Goal: Transaction & Acquisition: Book appointment/travel/reservation

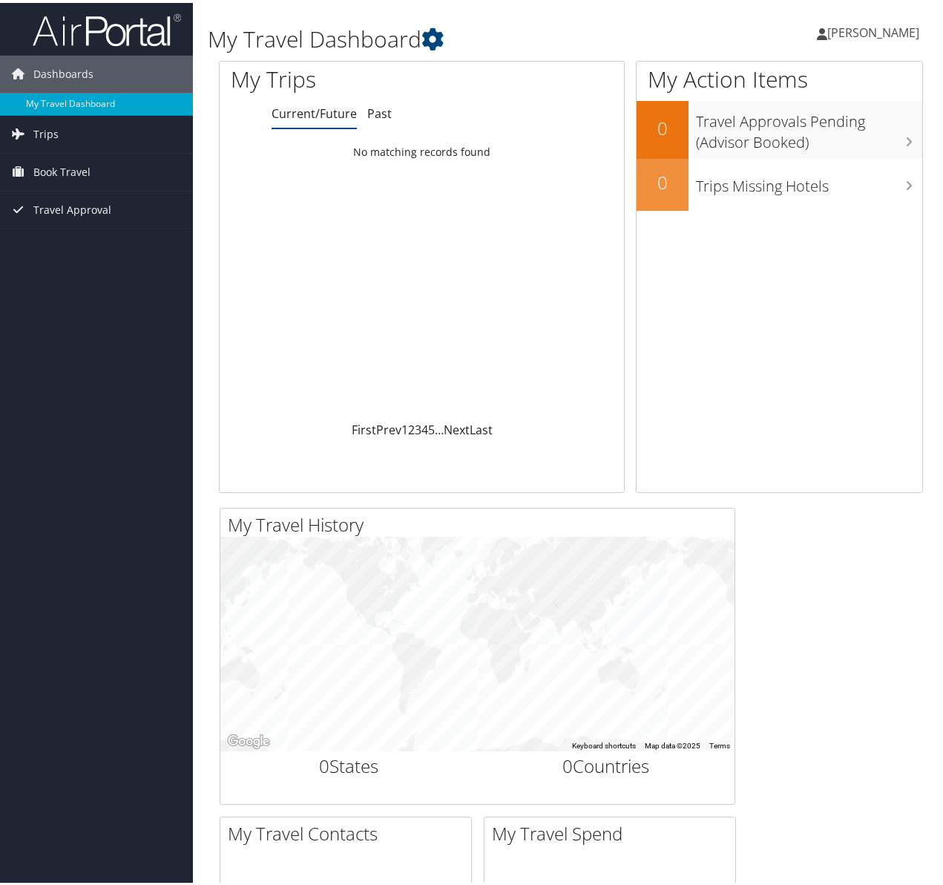
click at [888, 27] on span "[PERSON_NAME]" at bounding box center [873, 30] width 92 height 16
click at [829, 80] on link "My Settings" at bounding box center [833, 81] width 165 height 25
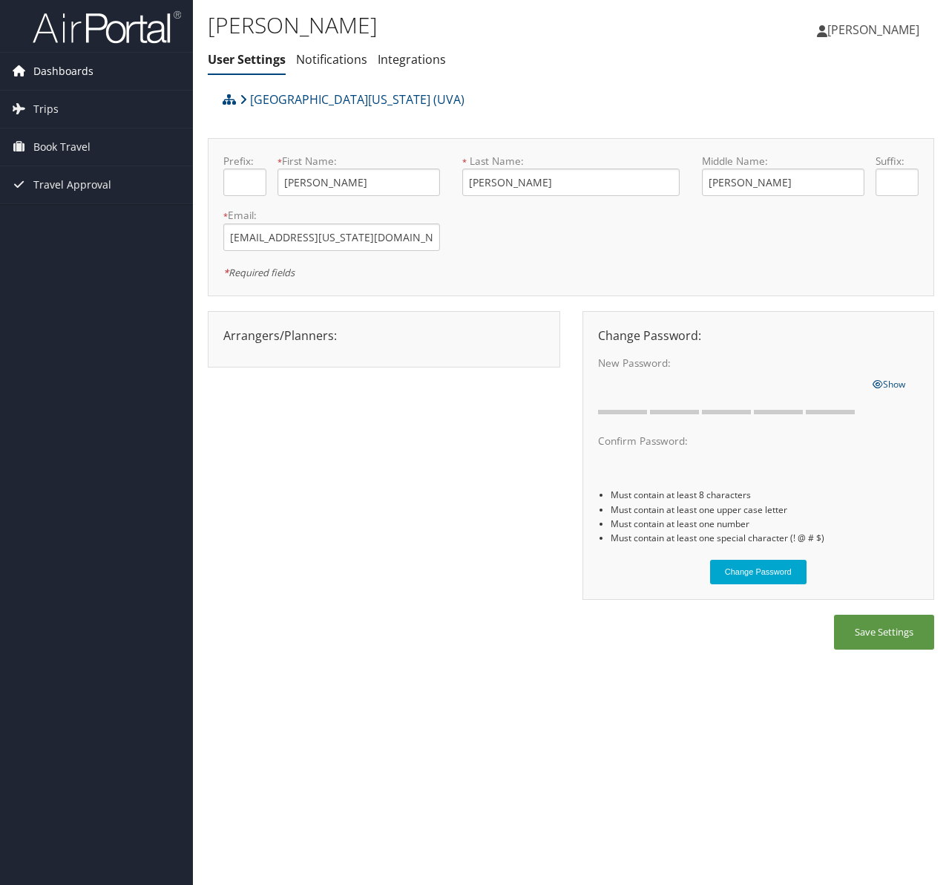
click at [50, 70] on span "Dashboards" at bounding box center [63, 71] width 60 height 37
drag, startPoint x: 140, startPoint y: 63, endPoint x: 118, endPoint y: 69, distance: 22.3
click at [72, 72] on span "Dashboards" at bounding box center [63, 71] width 60 height 37
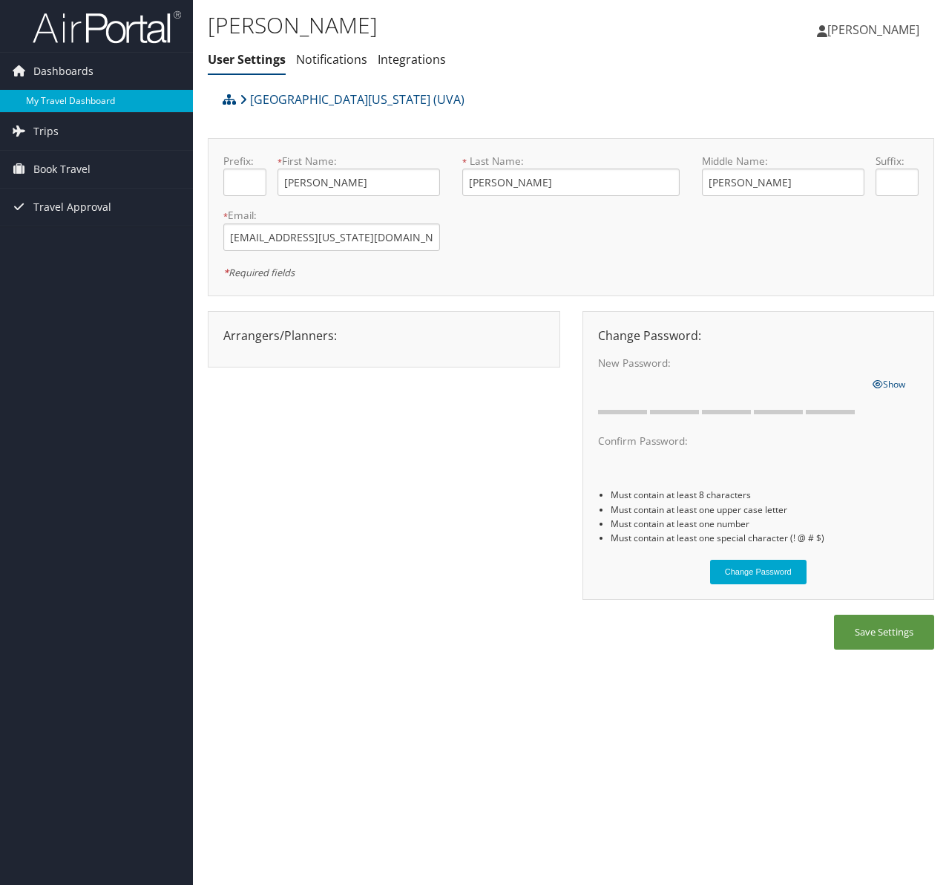
click at [74, 96] on link "My Travel Dashboard" at bounding box center [96, 101] width 193 height 22
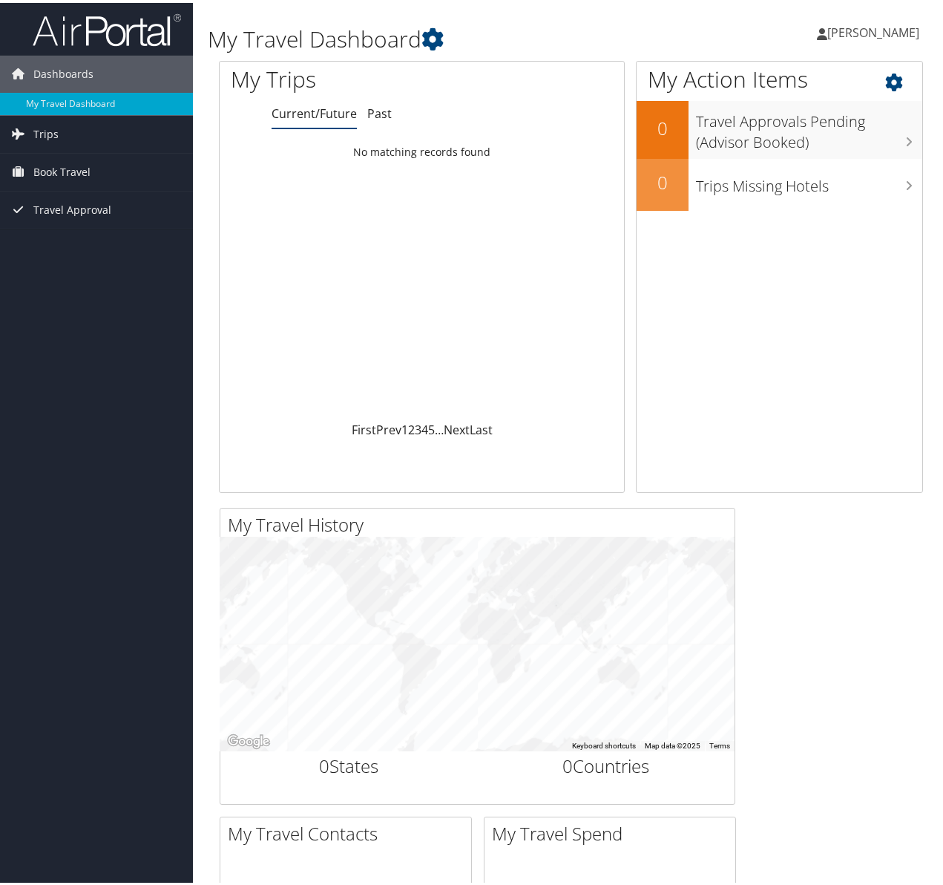
click at [888, 78] on icon at bounding box center [907, 75] width 44 height 25
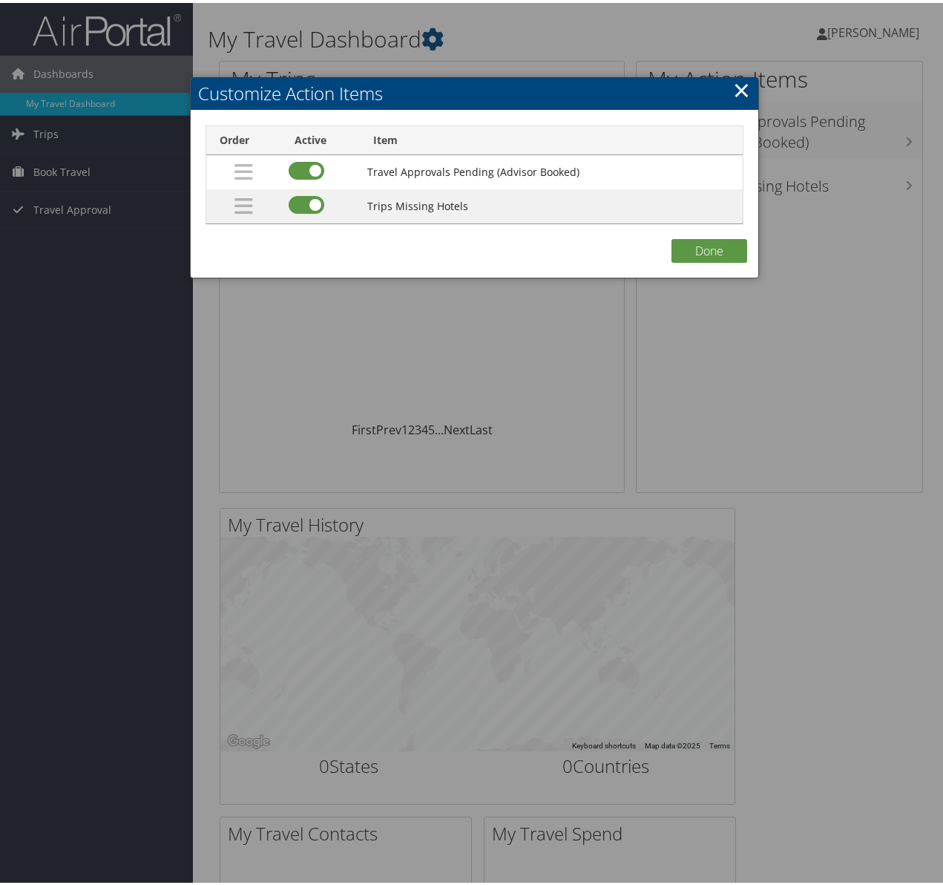
click at [733, 85] on link "×" at bounding box center [741, 87] width 17 height 30
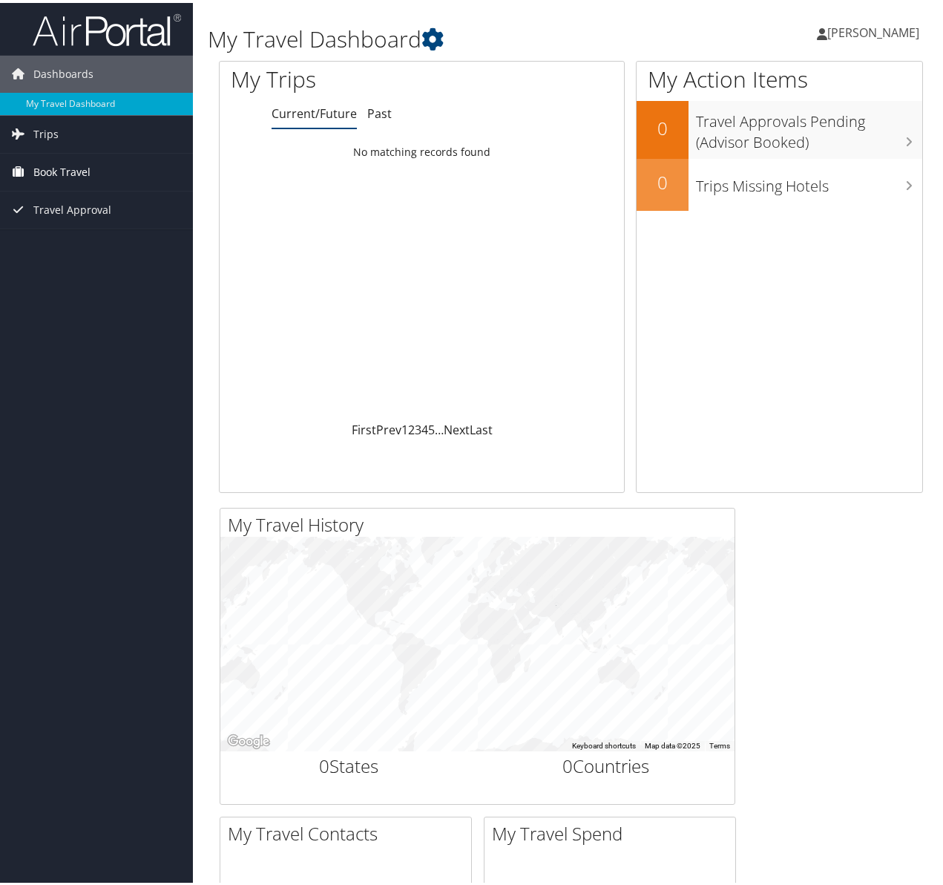
click at [59, 166] on span "Book Travel" at bounding box center [61, 169] width 57 height 37
click at [847, 33] on span "[PERSON_NAME]" at bounding box center [873, 30] width 92 height 16
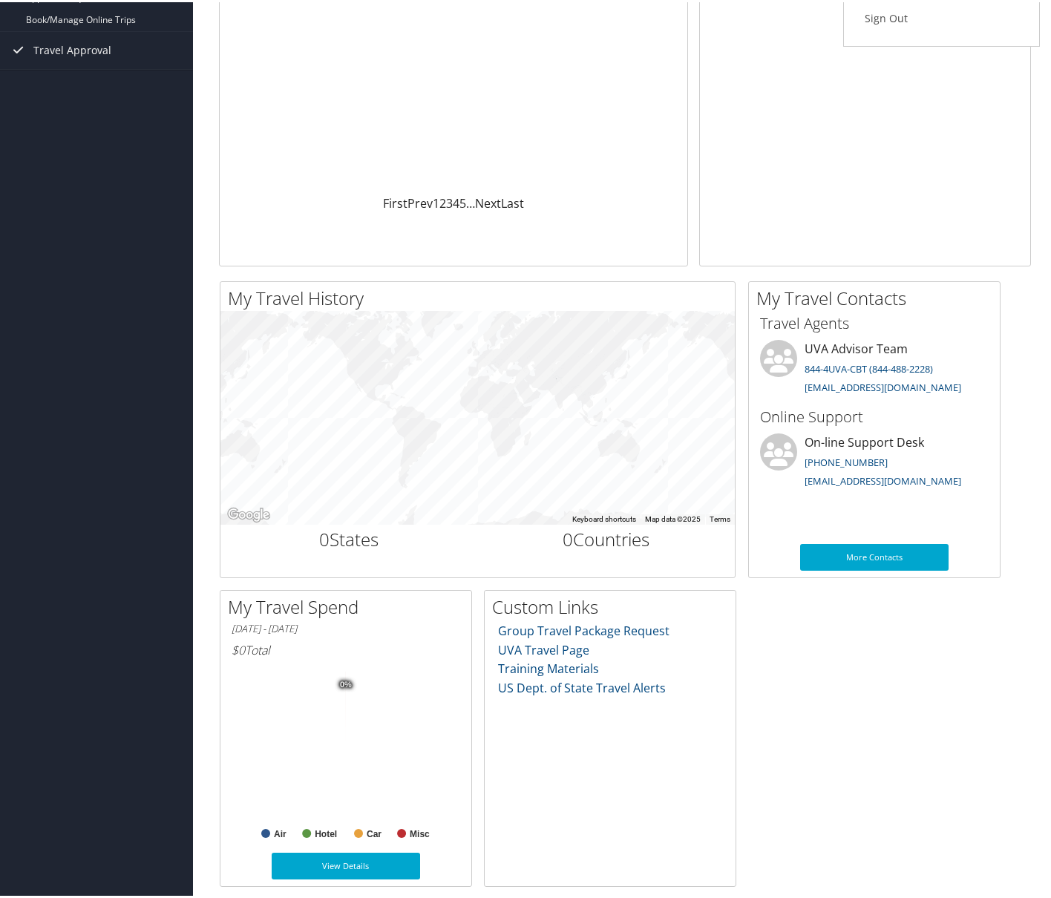
click at [932, 857] on div "My Travel History Small Medium Large ← Move left → Move right ↑ Move up ↓ Move …" at bounding box center [625, 582] width 834 height 606
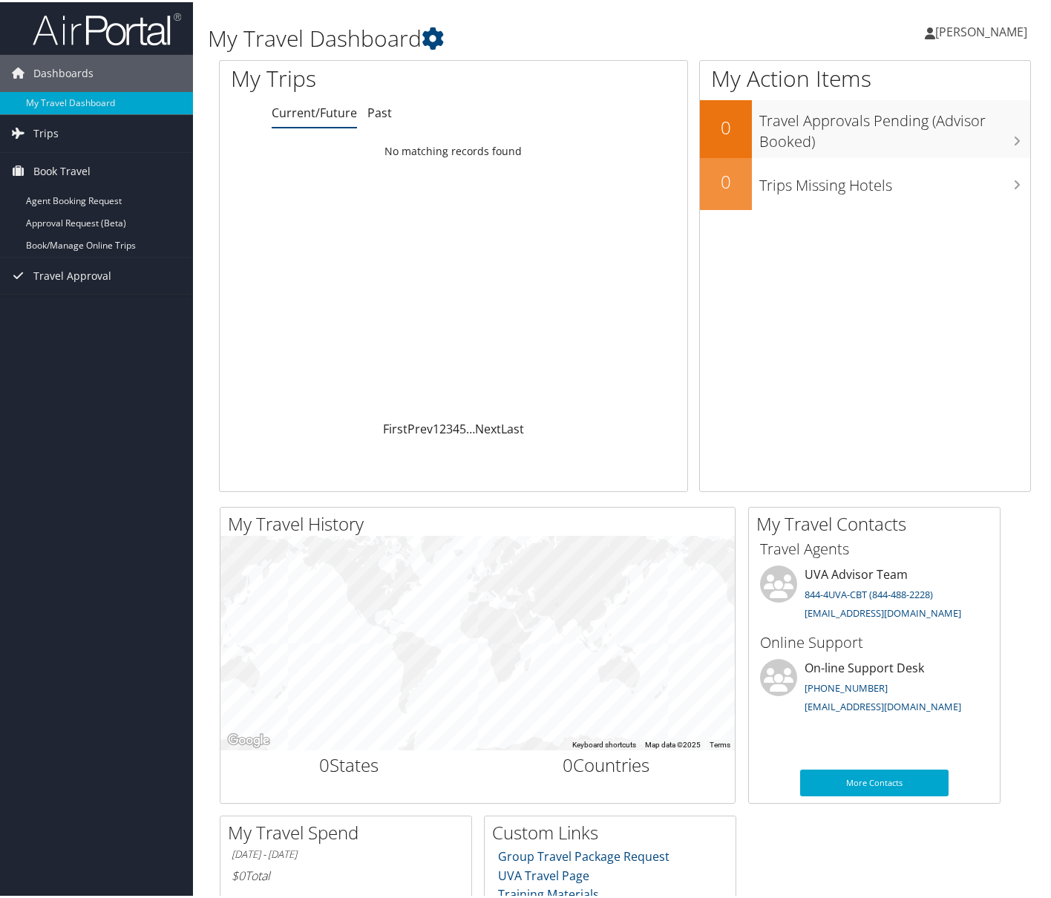
click at [942, 29] on span "[PERSON_NAME]" at bounding box center [981, 30] width 92 height 16
click at [898, 132] on link "View Travel Profile" at bounding box center [941, 131] width 165 height 25
click at [354, 169] on div "Loading... No matching records found" at bounding box center [454, 277] width 468 height 282
click at [41, 130] on span "Trips" at bounding box center [45, 131] width 25 height 37
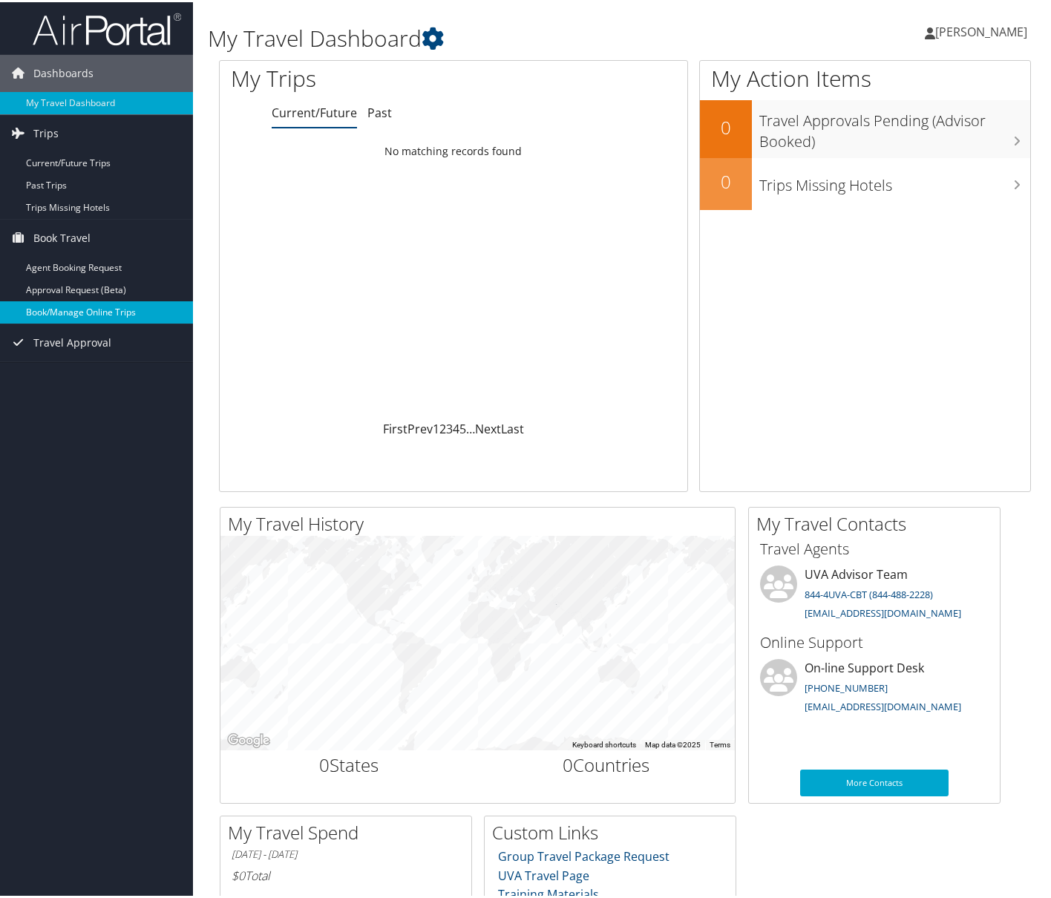
click at [75, 310] on link "Book/Manage Online Trips" at bounding box center [96, 310] width 193 height 22
